Goal: Task Accomplishment & Management: Complete application form

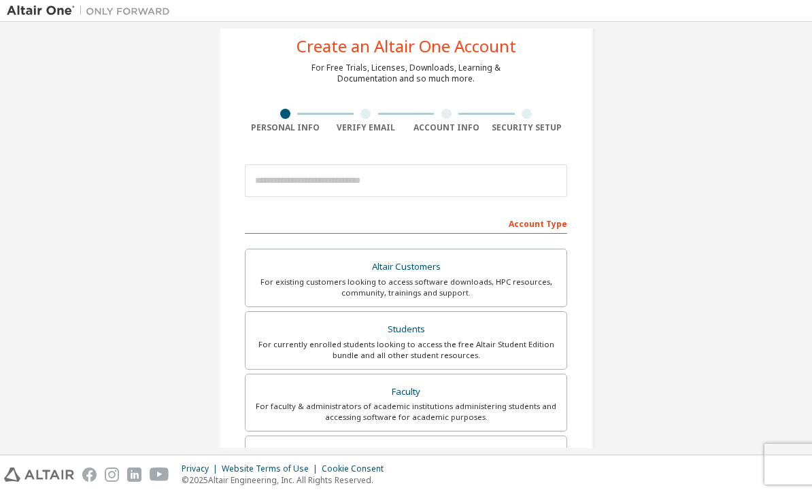
scroll to position [41, 0]
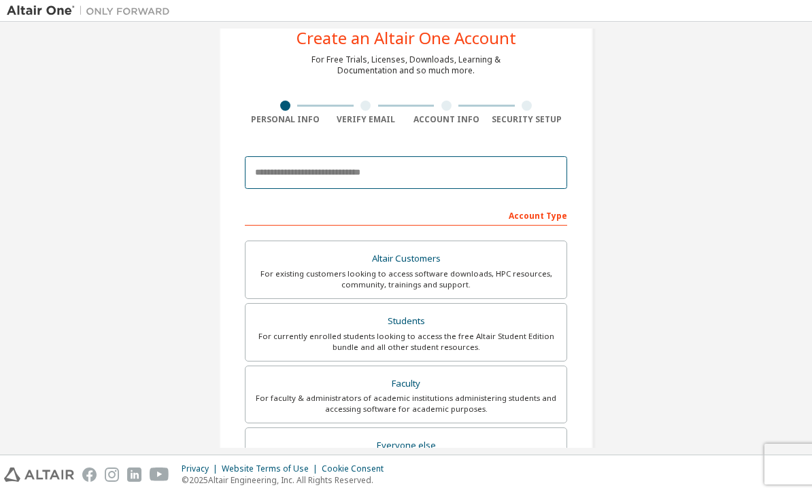
click at [536, 173] on input "email" at bounding box center [406, 172] width 322 height 33
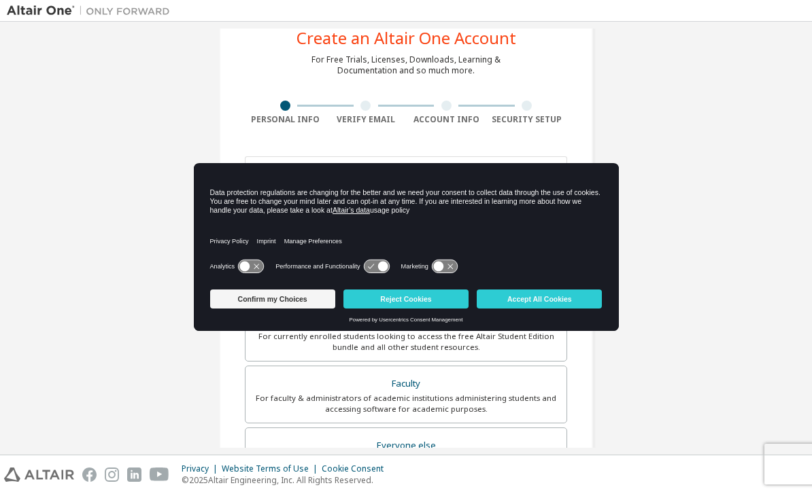
click at [680, 146] on div "Create an Altair One Account For Free Trials, Licenses, Downloads, Learning & D…" at bounding box center [406, 348] width 798 height 720
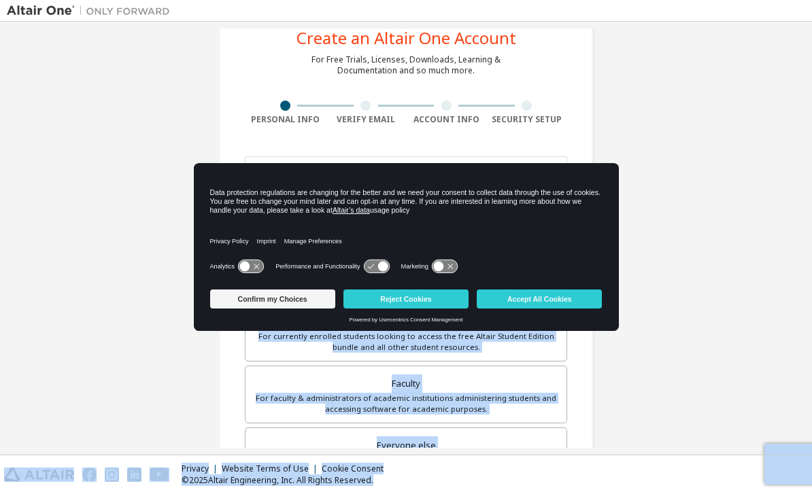
click at [647, 200] on div "Create an Altair One Account For Free Trials, Licenses, Downloads, Learning & D…" at bounding box center [406, 348] width 798 height 720
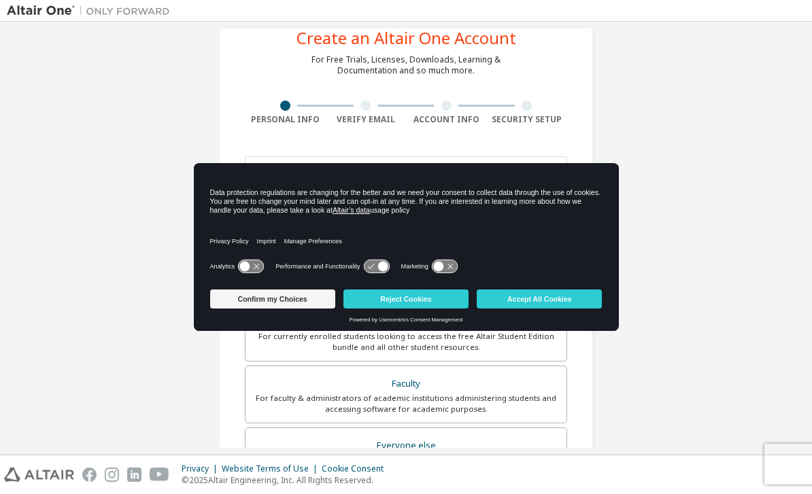
click at [581, 297] on button "Accept All Cookies" at bounding box center [539, 299] width 125 height 19
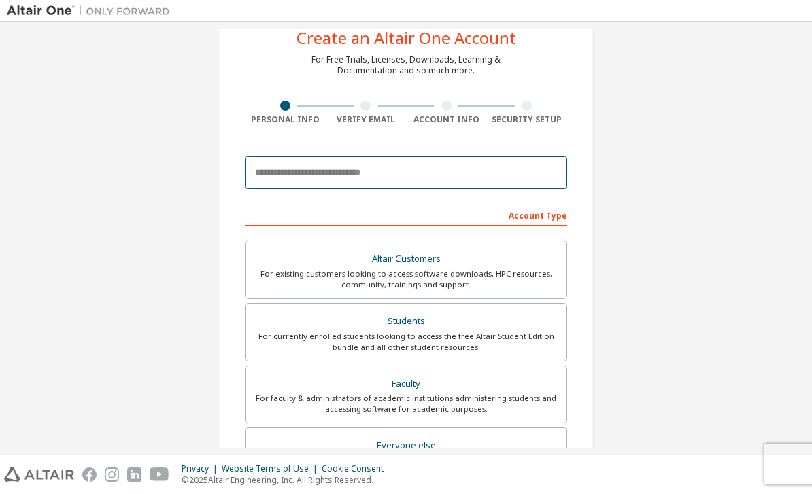
click at [539, 185] on input "email" at bounding box center [406, 172] width 322 height 33
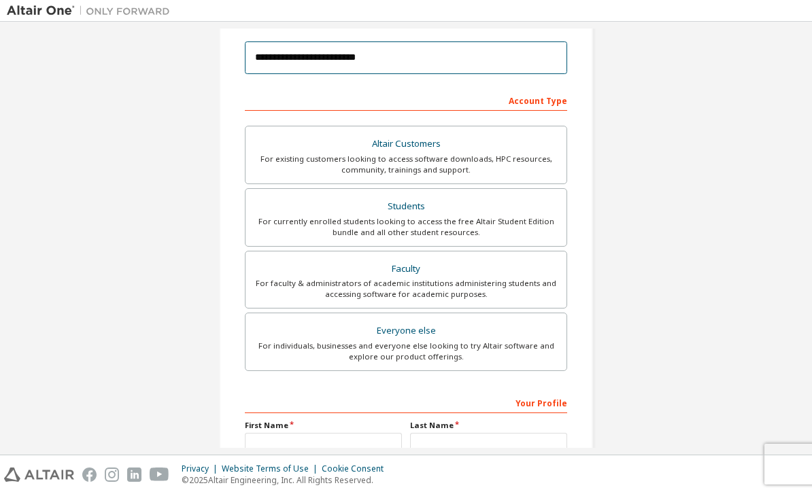
scroll to position [154, 0]
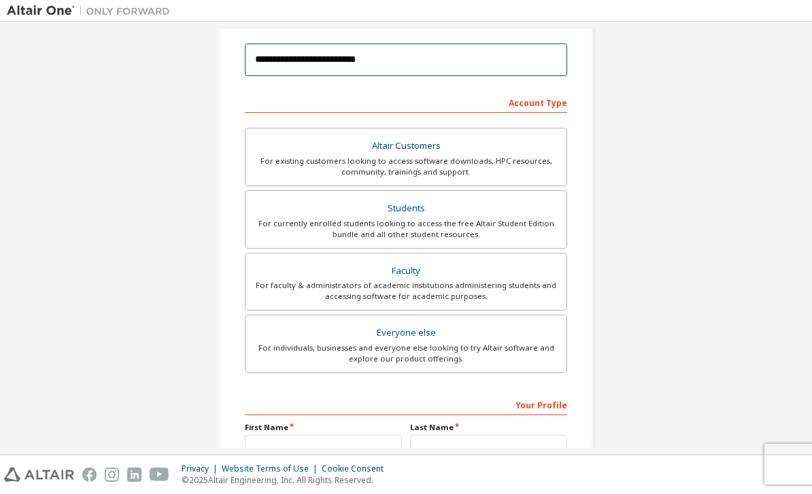
type input "**********"
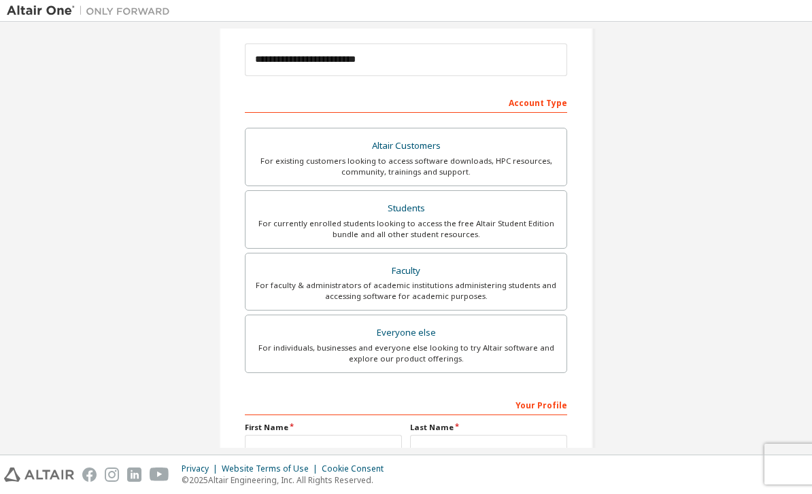
click at [522, 199] on div "Students" at bounding box center [406, 208] width 305 height 19
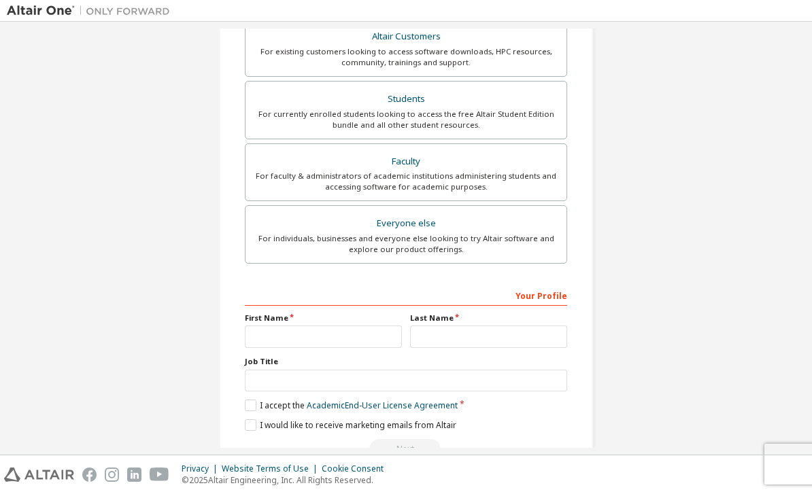
scroll to position [263, 0]
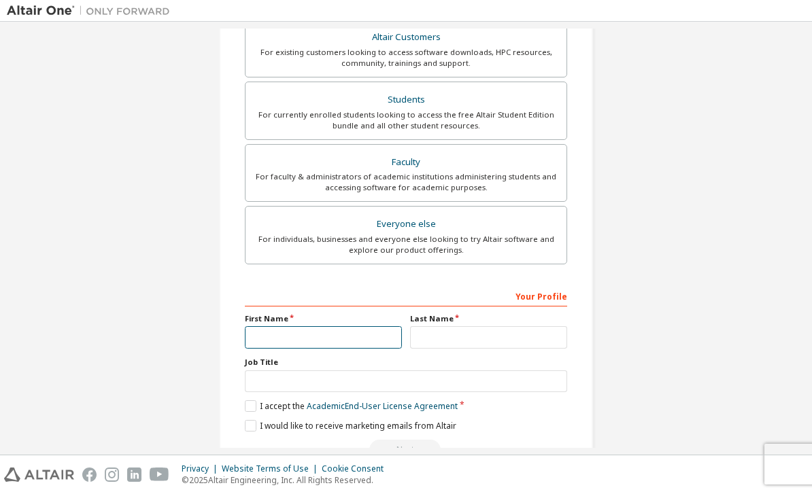
click at [267, 326] on input "text" at bounding box center [323, 337] width 157 height 22
click at [270, 326] on input "text" at bounding box center [323, 337] width 157 height 22
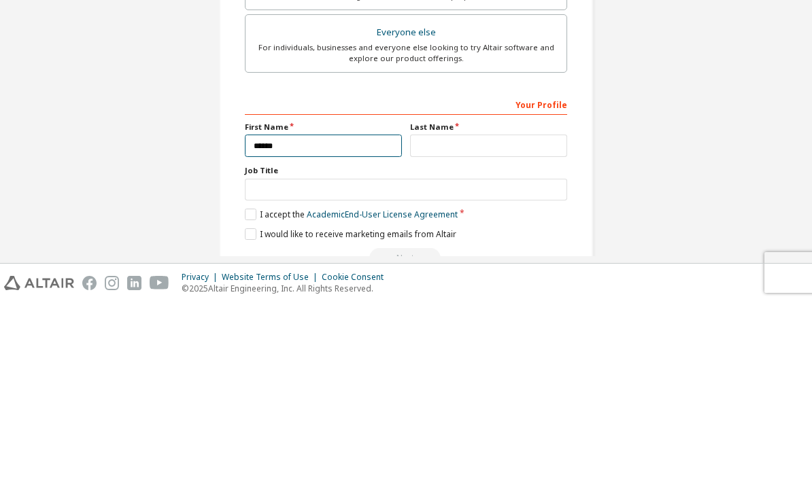
type input "******"
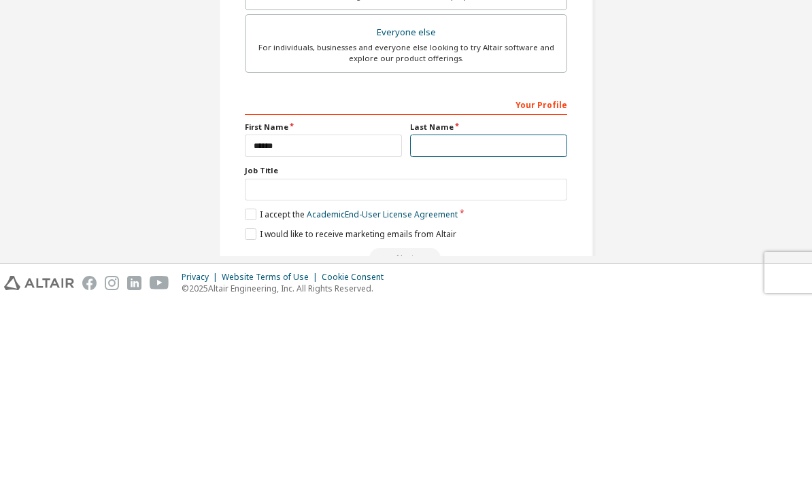
click at [535, 326] on input "text" at bounding box center [488, 337] width 157 height 22
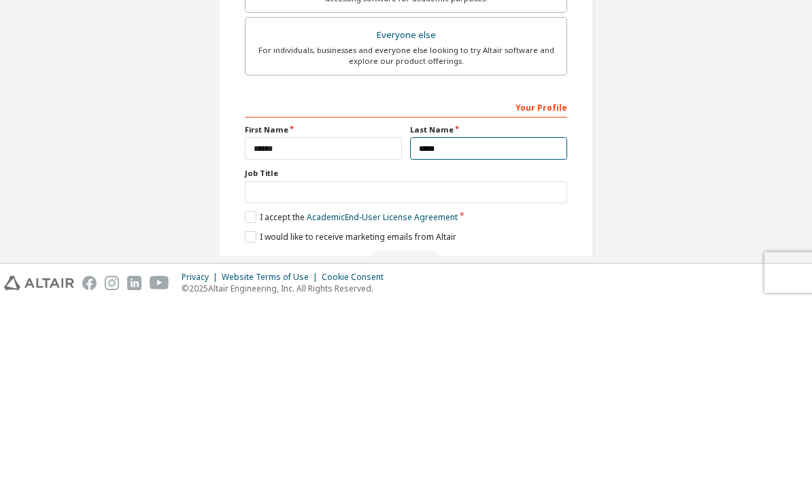
type input "*****"
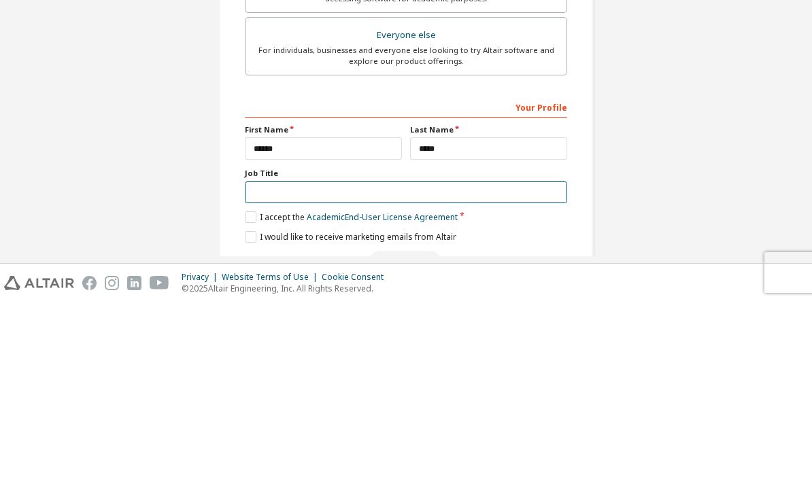
click at [526, 373] on input "text" at bounding box center [406, 384] width 322 height 22
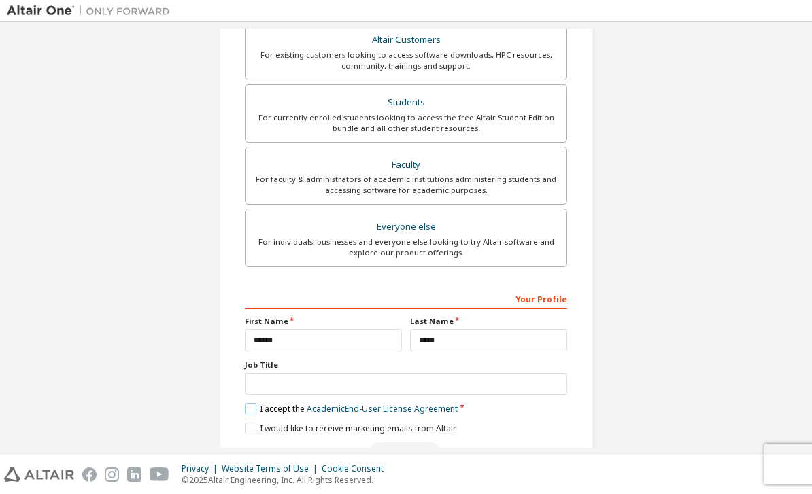
click at [249, 403] on label "I accept the Academic End-User License Agreement" at bounding box center [351, 409] width 213 height 12
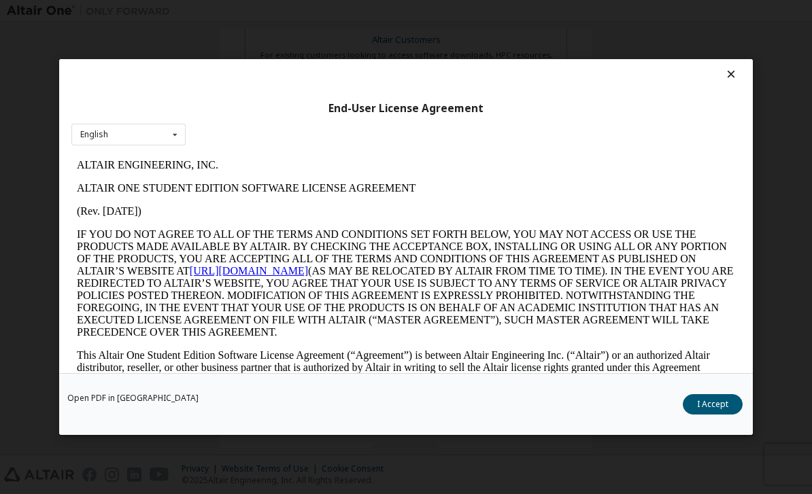
scroll to position [0, 0]
click at [718, 415] on button "I Accept" at bounding box center [713, 404] width 60 height 20
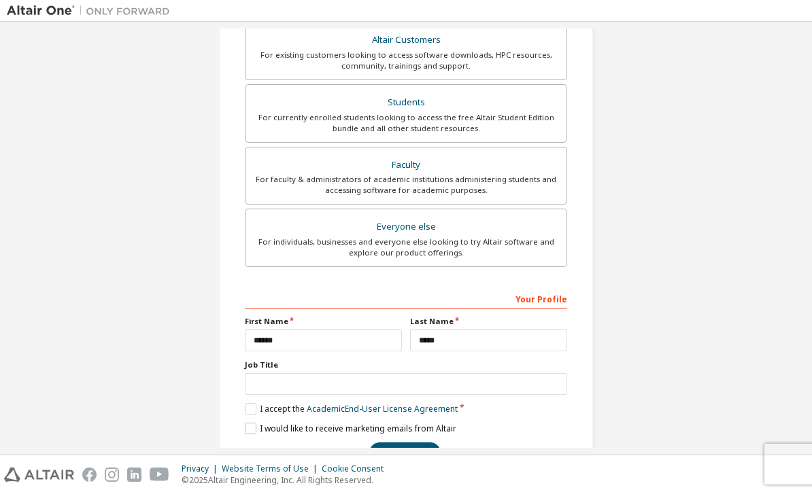
click at [252, 423] on label "I would like to receive marketing emails from Altair" at bounding box center [351, 429] width 212 height 12
click at [430, 443] on button "Next" at bounding box center [404, 453] width 71 height 20
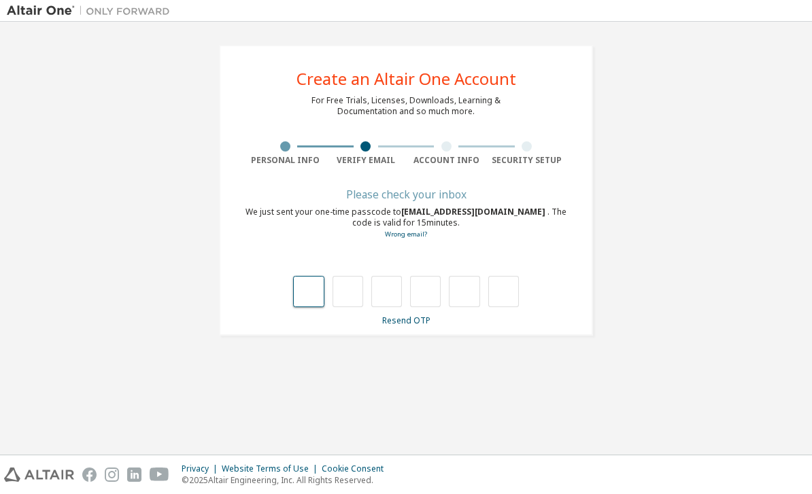
click at [318, 276] on input "text" at bounding box center [308, 291] width 31 height 31
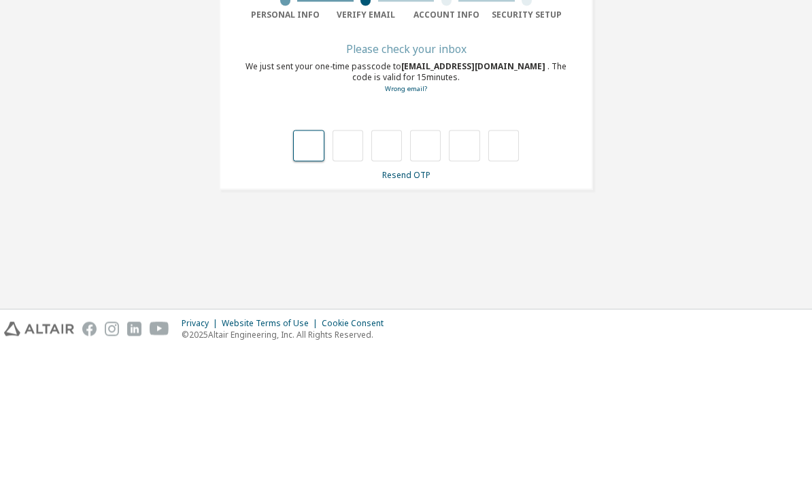
type input "*"
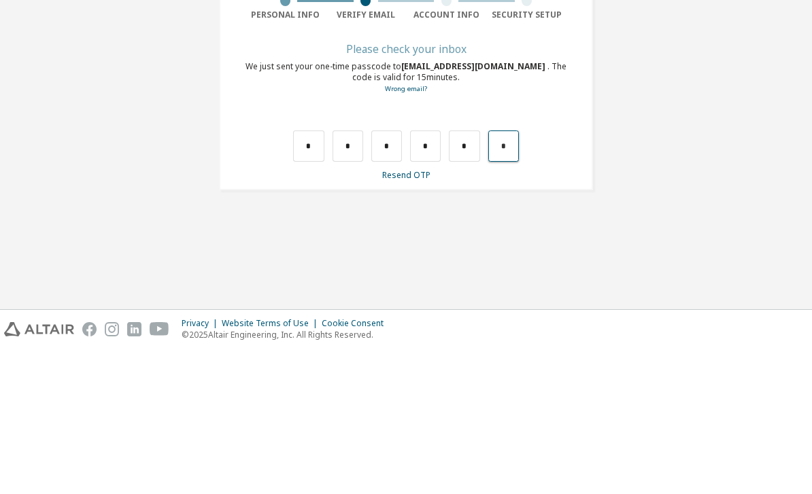
type input "*"
